Goal: Navigation & Orientation: Find specific page/section

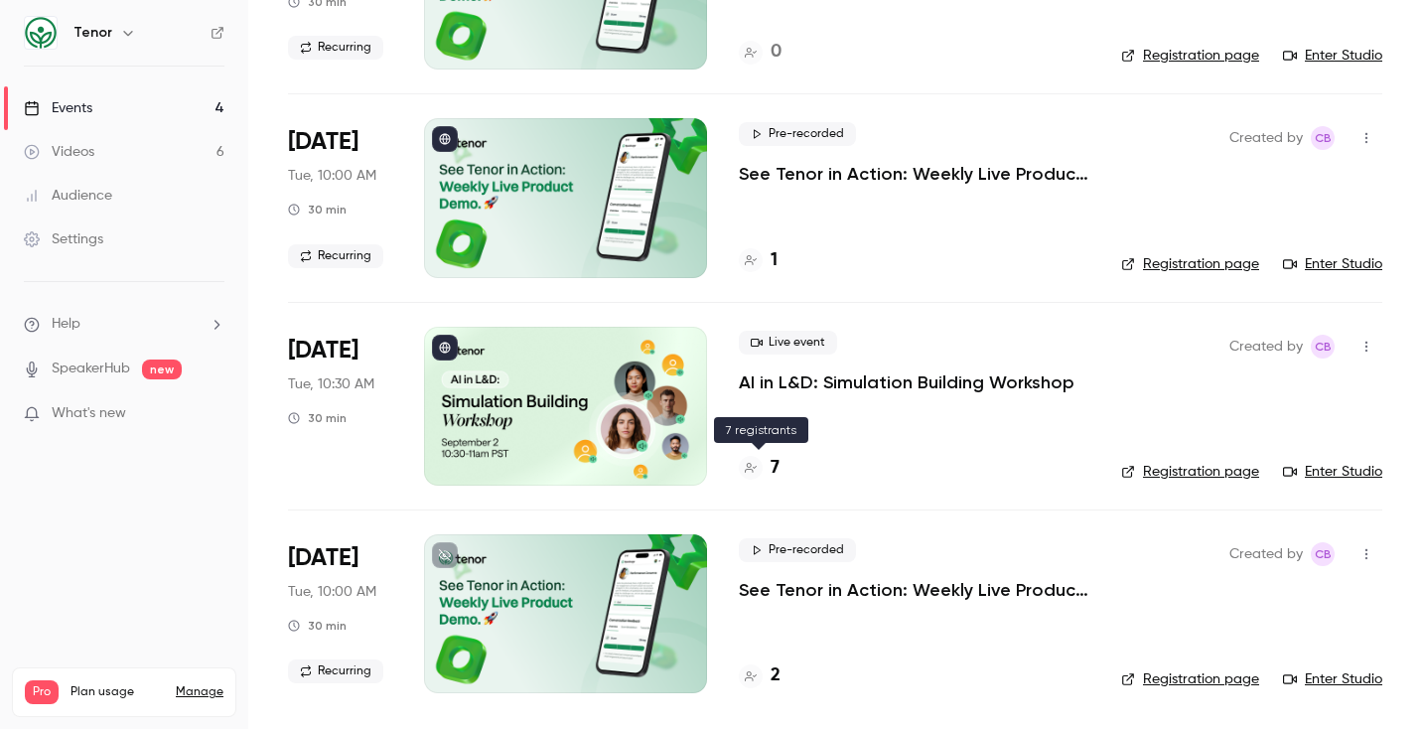
scroll to position [261, 0]
click at [759, 479] on div "7" at bounding box center [759, 468] width 41 height 27
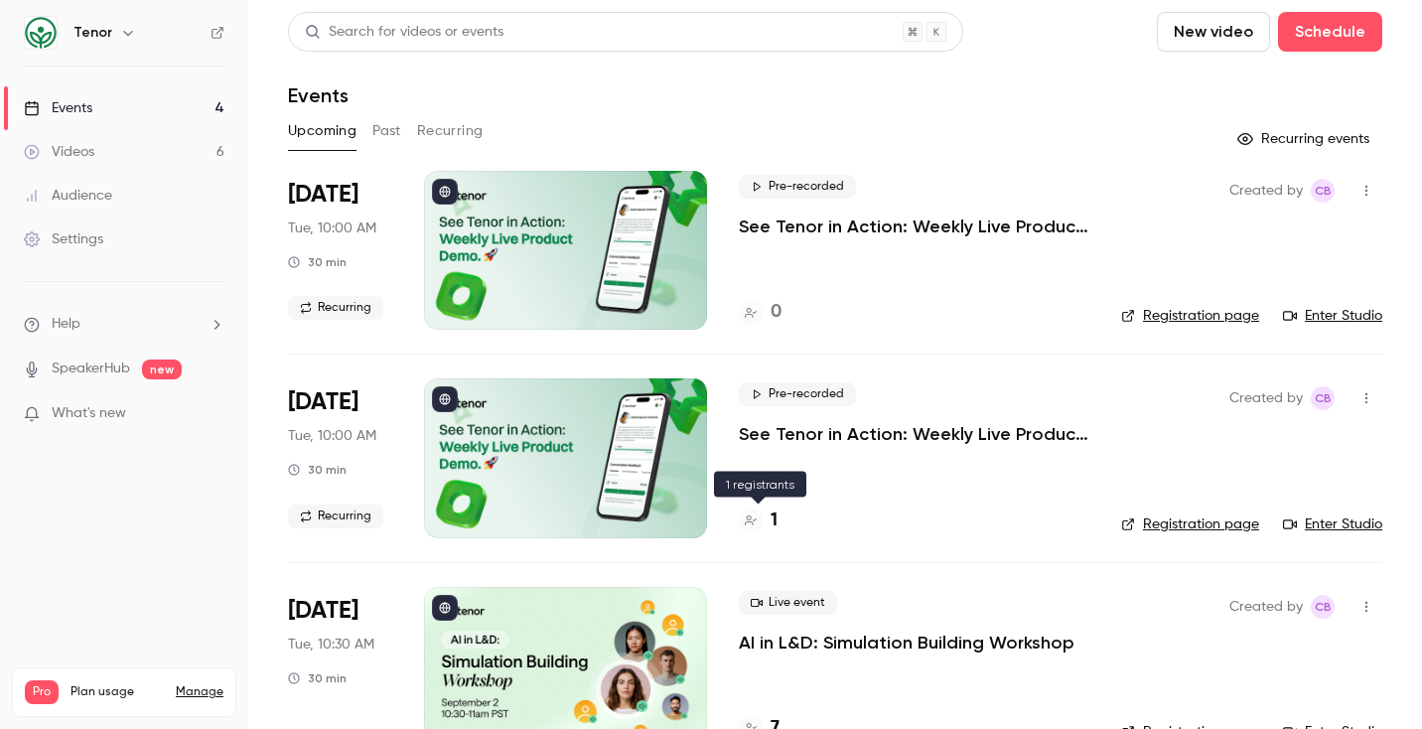
click at [771, 507] on h4 "1" at bounding box center [774, 520] width 7 height 27
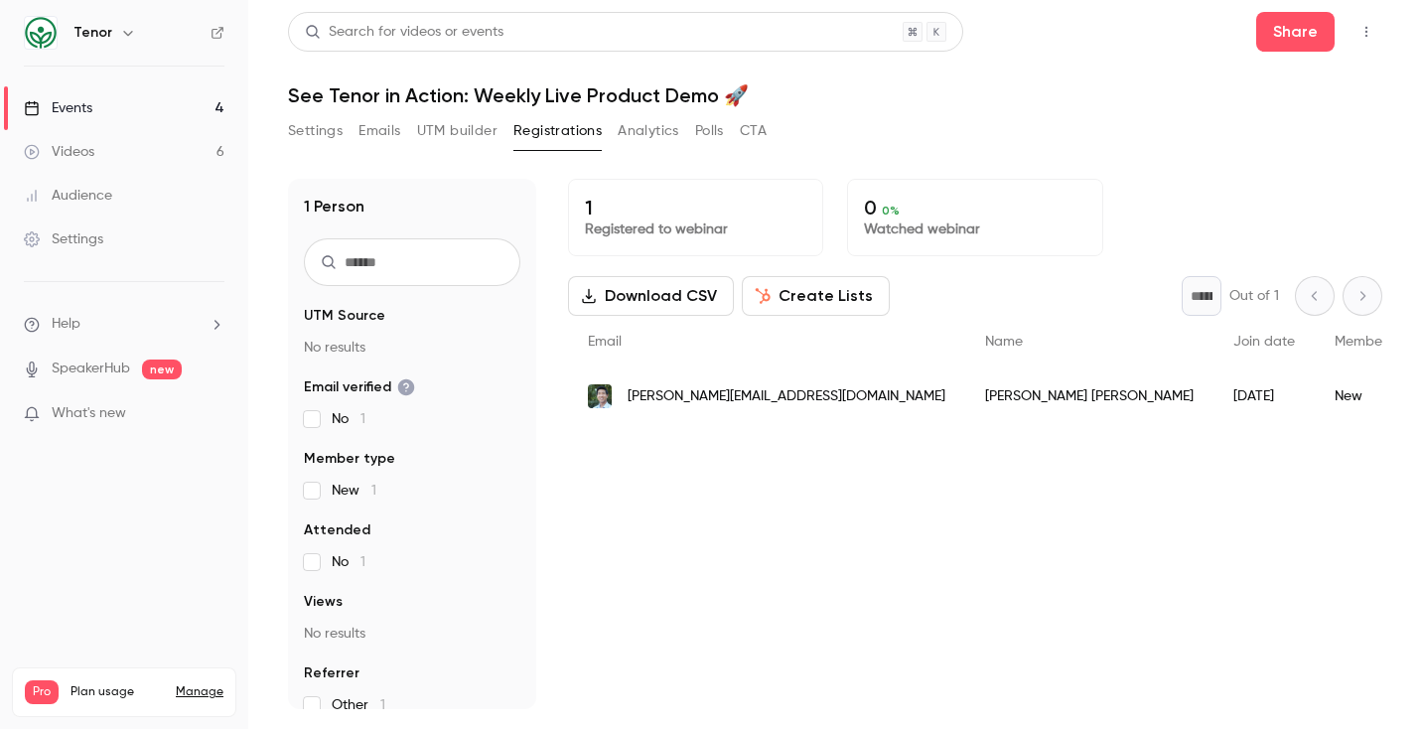
click at [47, 101] on div "Events" at bounding box center [58, 108] width 69 height 20
